Goal: Task Accomplishment & Management: Use online tool/utility

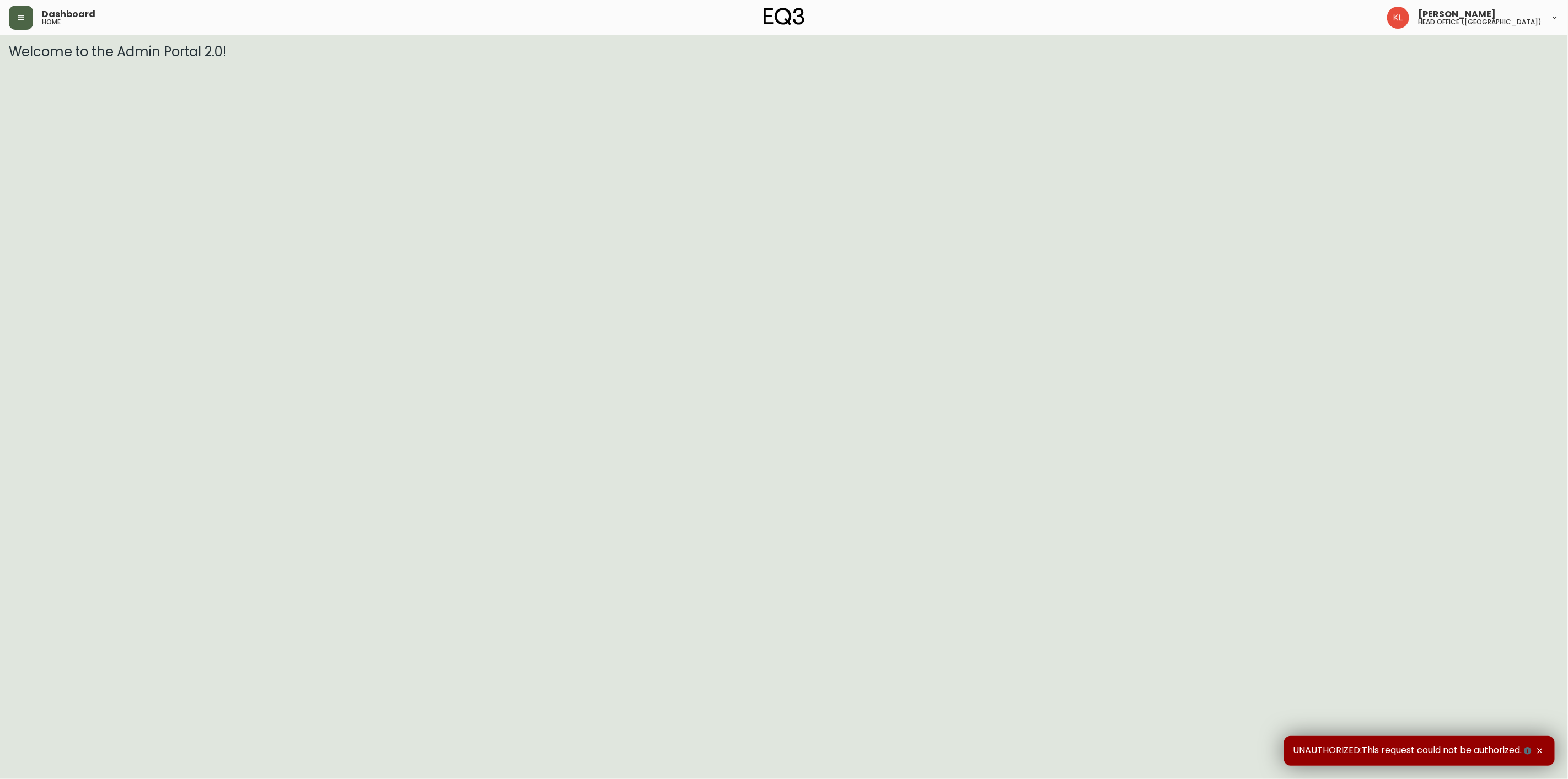
click at [30, 11] on button "button" at bounding box center [21, 17] width 24 height 24
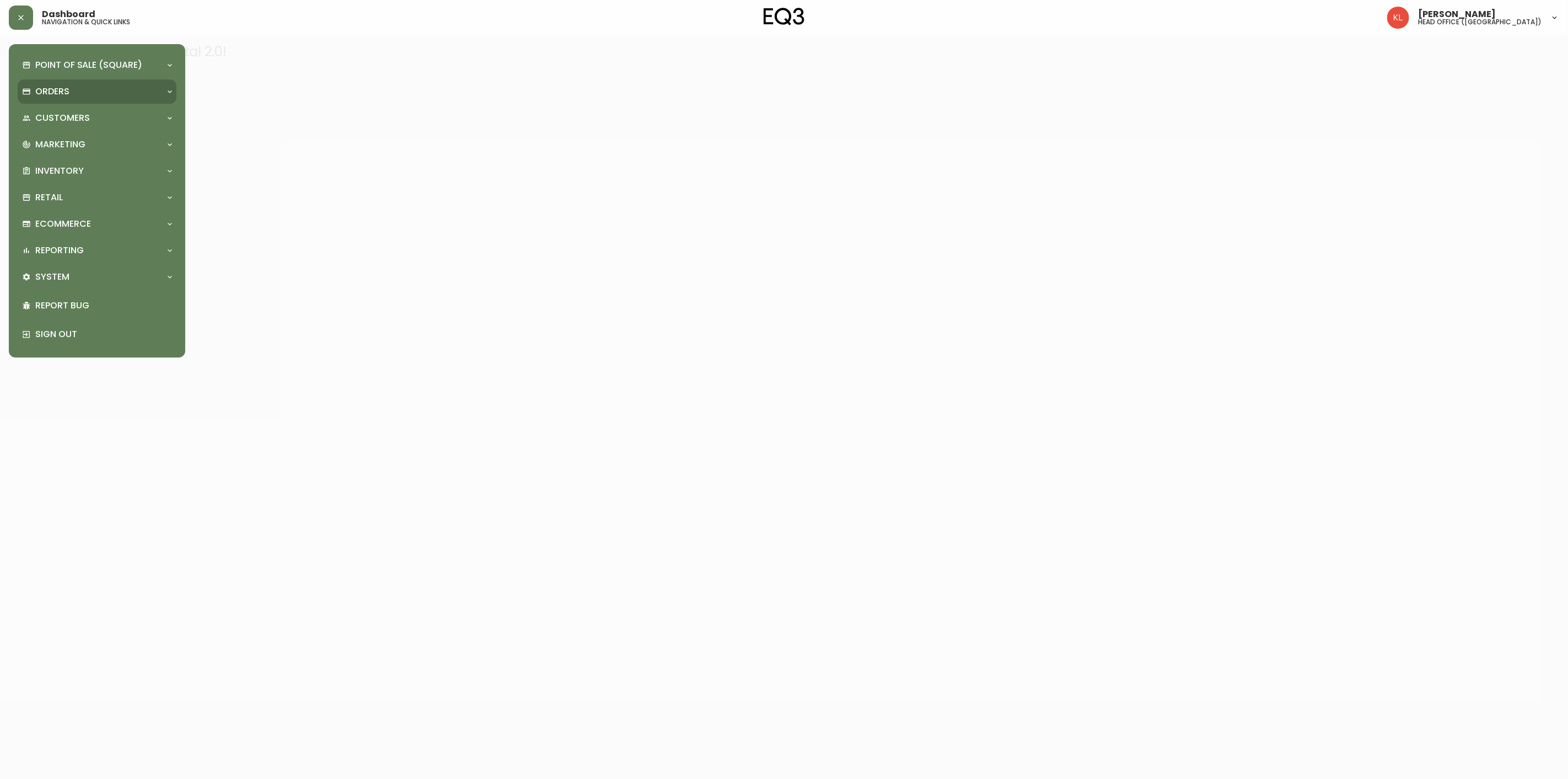
click at [47, 89] on p "Orders" at bounding box center [52, 91] width 34 height 12
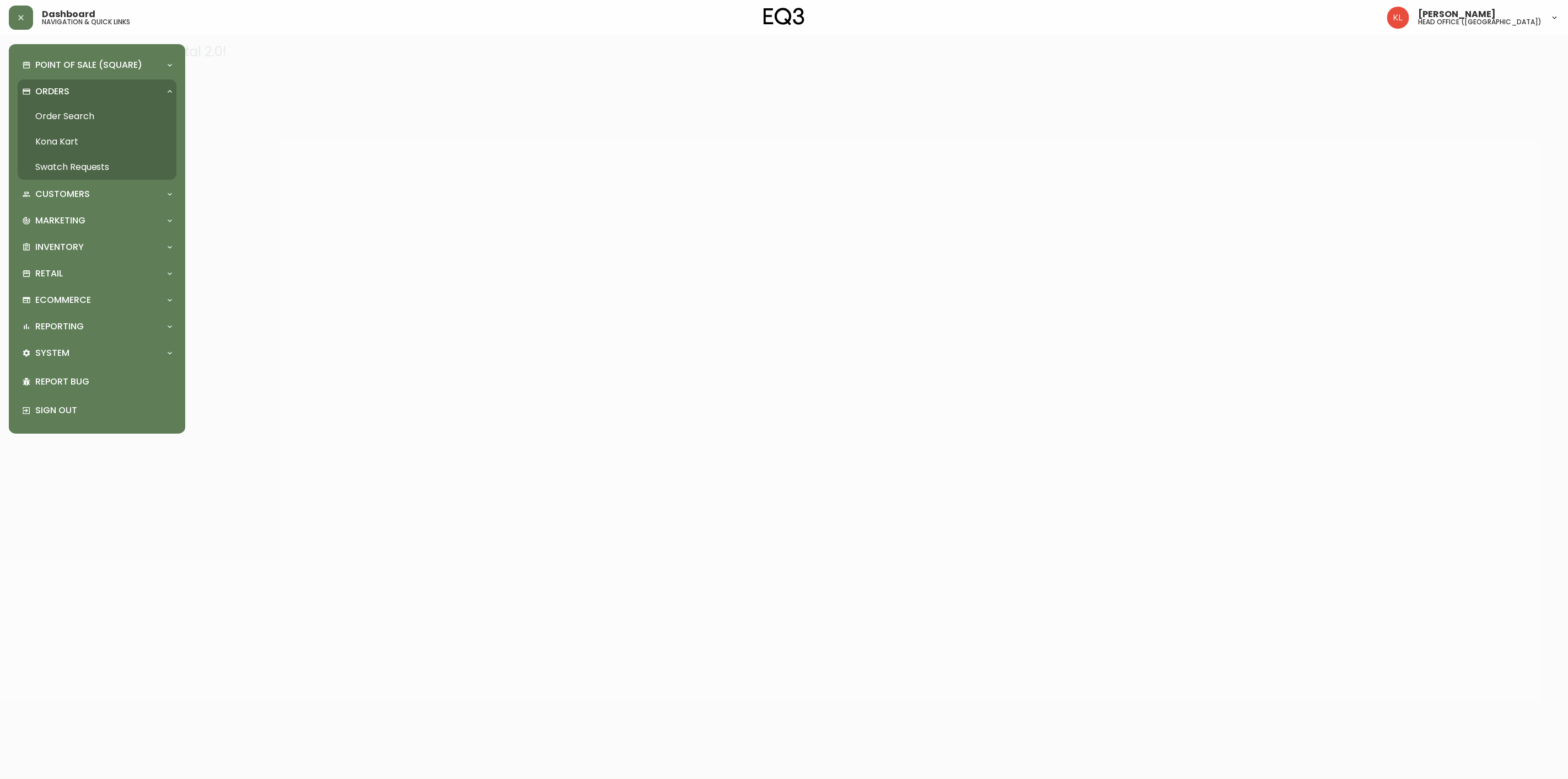
click at [74, 108] on link "Order Search" at bounding box center [97, 117] width 159 height 26
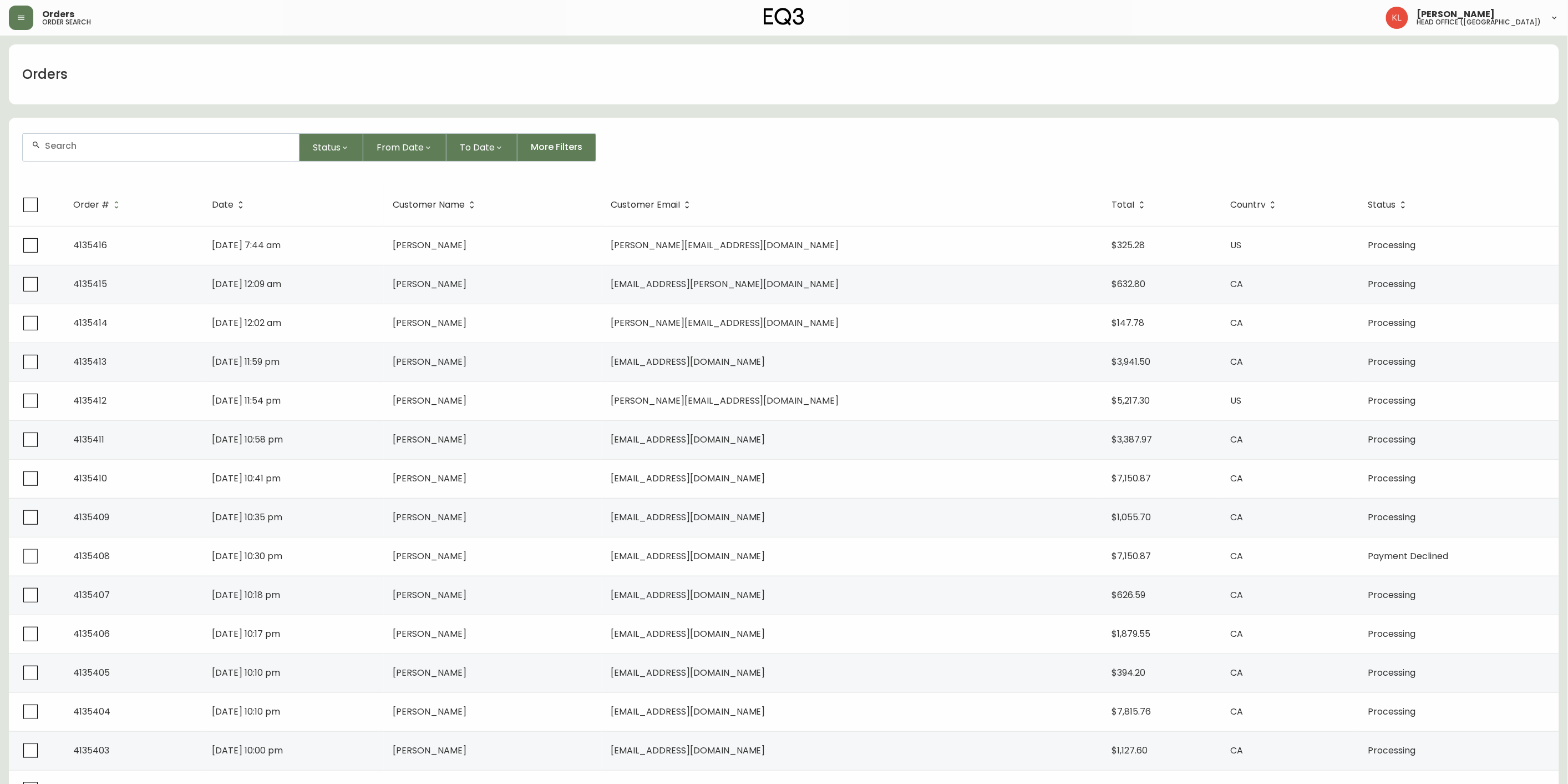
click at [176, 141] on input "text" at bounding box center [168, 145] width 246 height 10
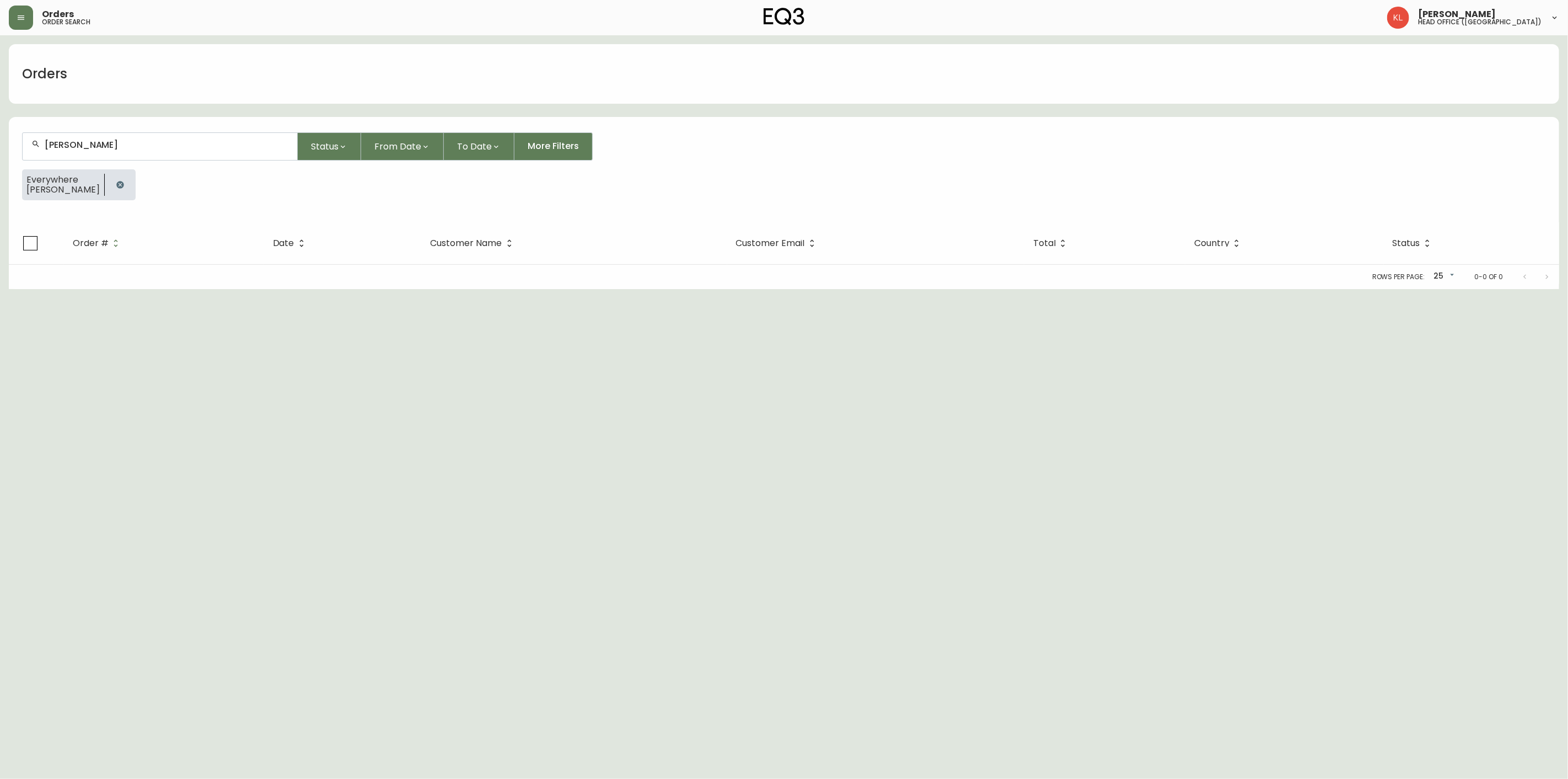
type input "SCOTT BOND"
